Goal: Use online tool/utility

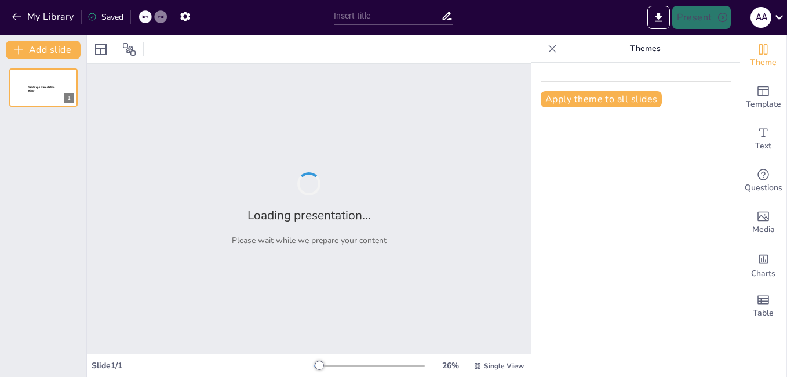
type input "Study Abroad Australia, A guide for Indian students"
